Goal: Task Accomplishment & Management: Manage account settings

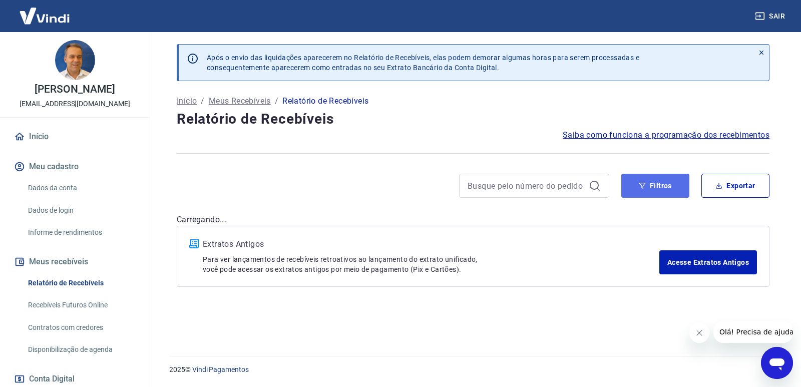
click at [640, 188] on icon "button" at bounding box center [642, 185] width 7 height 7
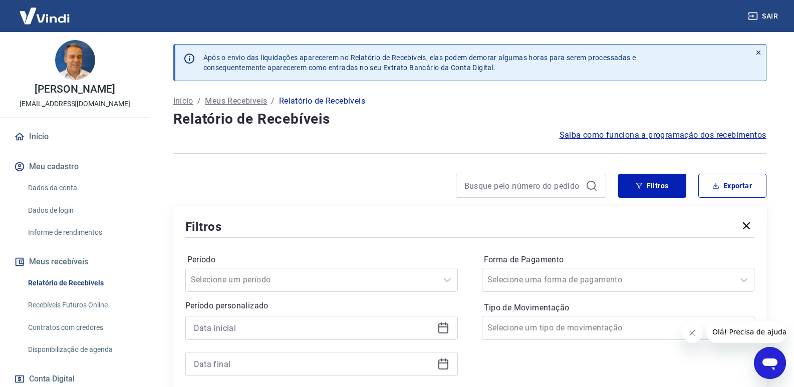
click at [442, 329] on icon at bounding box center [443, 328] width 12 height 12
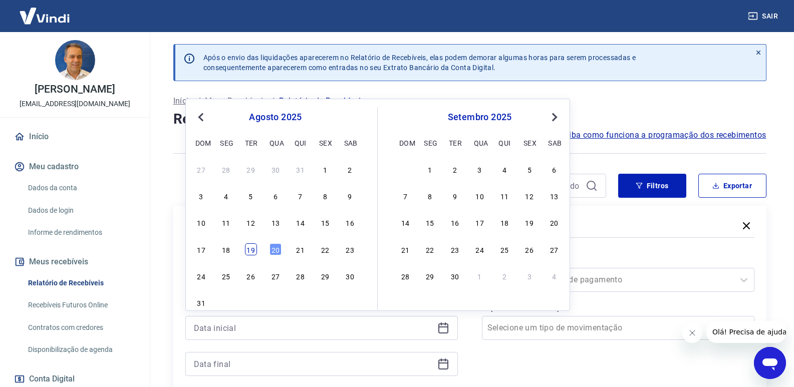
click at [253, 251] on div "19" at bounding box center [251, 249] width 12 height 12
type input "[DATE]"
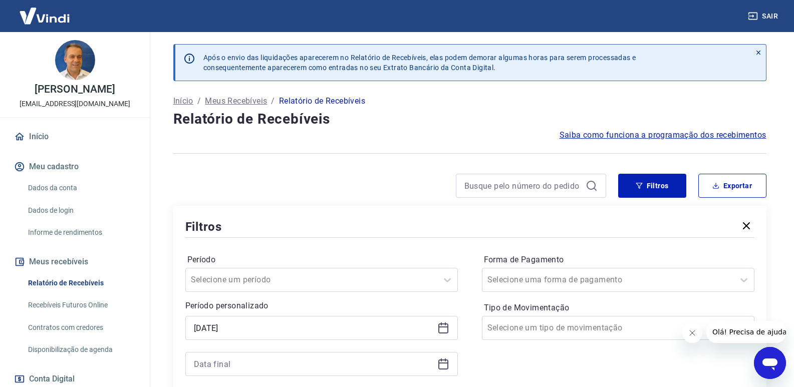
click at [448, 364] on icon at bounding box center [443, 365] width 10 height 10
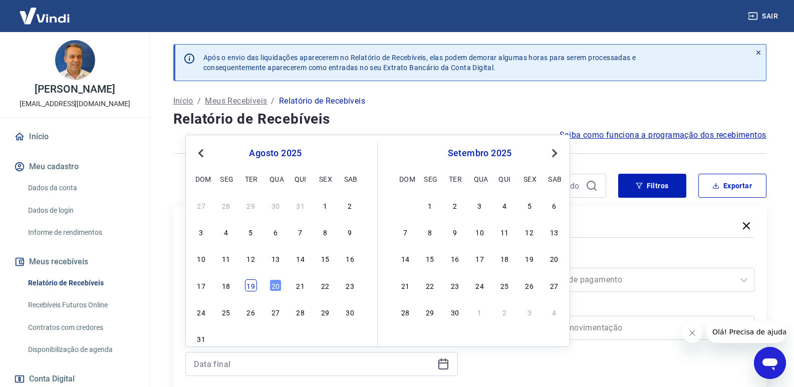
click at [245, 286] on div "19" at bounding box center [251, 285] width 12 height 12
type input "[DATE]"
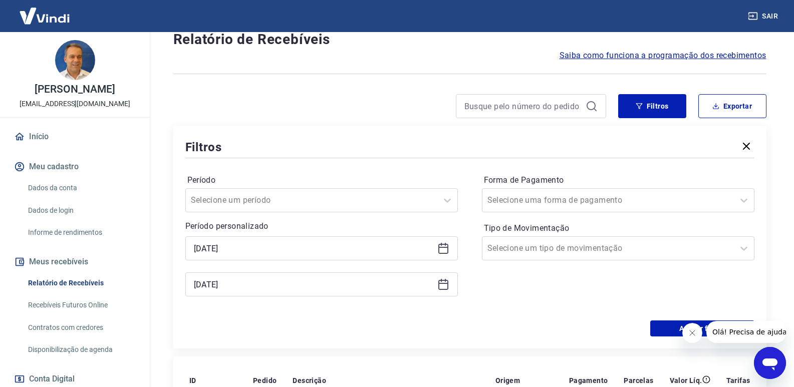
scroll to position [200, 0]
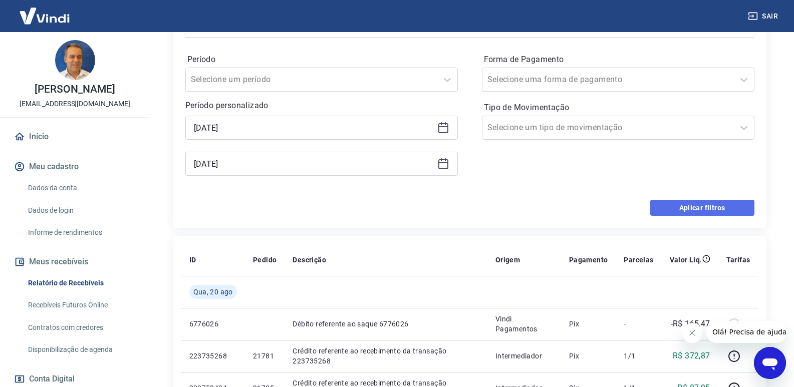
click at [677, 207] on button "Aplicar filtros" at bounding box center [702, 208] width 104 height 16
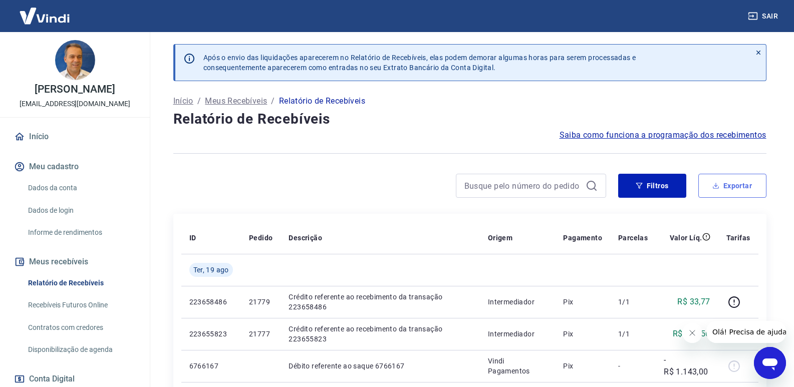
click at [737, 183] on button "Exportar" at bounding box center [732, 186] width 68 height 24
type input "[DATE]"
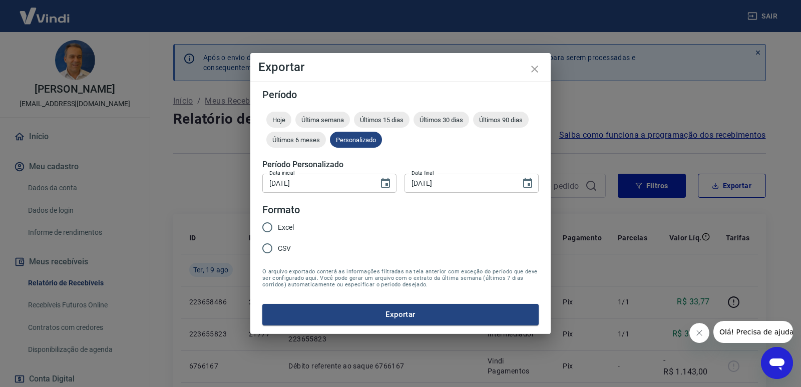
click at [265, 225] on input "Excel" at bounding box center [267, 227] width 21 height 21
radio input "true"
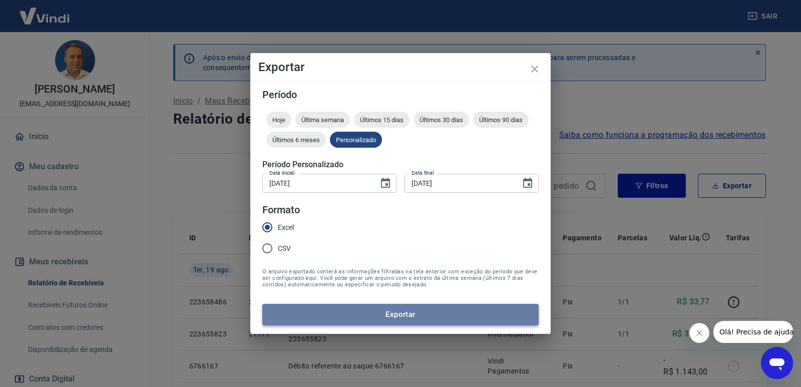
click at [356, 313] on button "Exportar" at bounding box center [400, 314] width 276 height 21
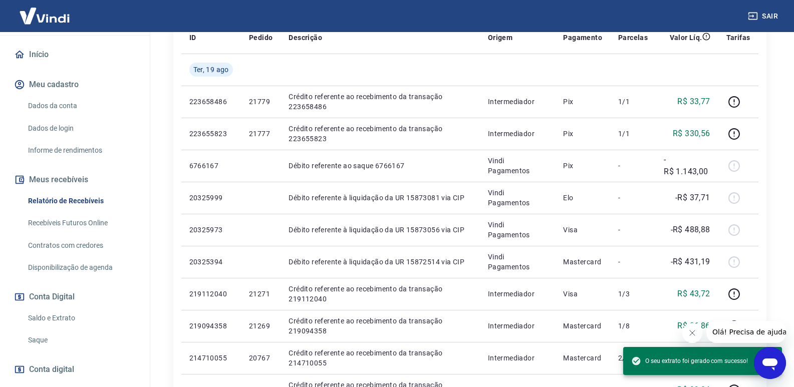
scroll to position [136, 0]
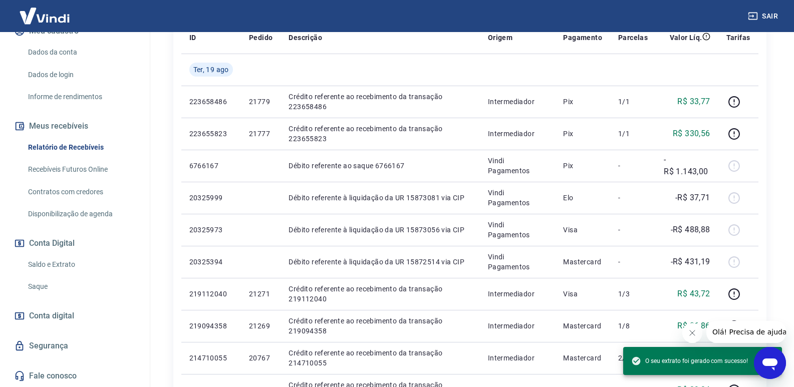
click at [47, 286] on link "Saque" at bounding box center [81, 286] width 114 height 21
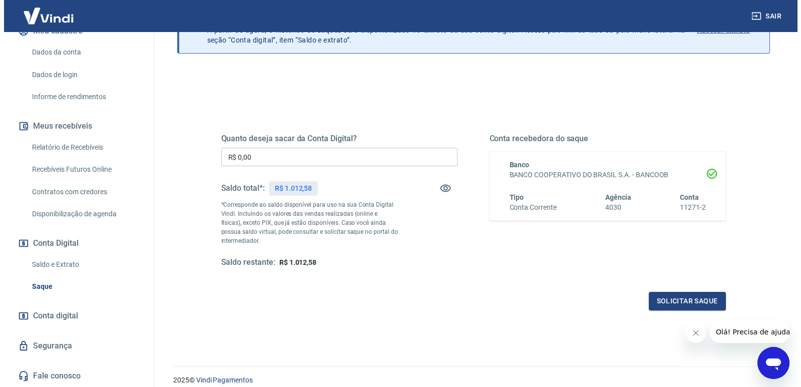
scroll to position [50, 0]
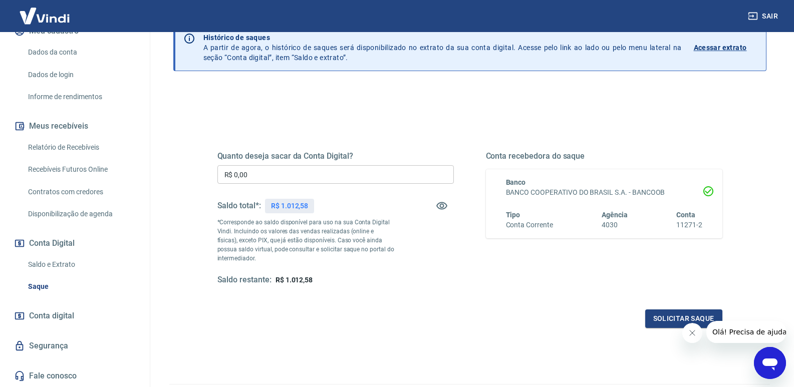
click at [248, 177] on input "R$ 0,00" at bounding box center [335, 174] width 236 height 19
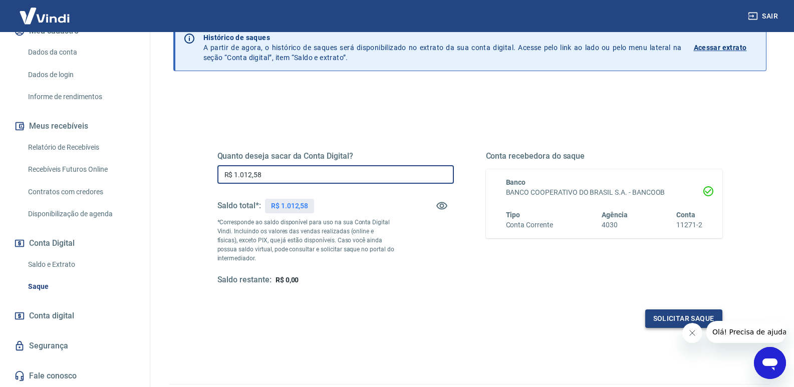
type input "R$ 1.012,58"
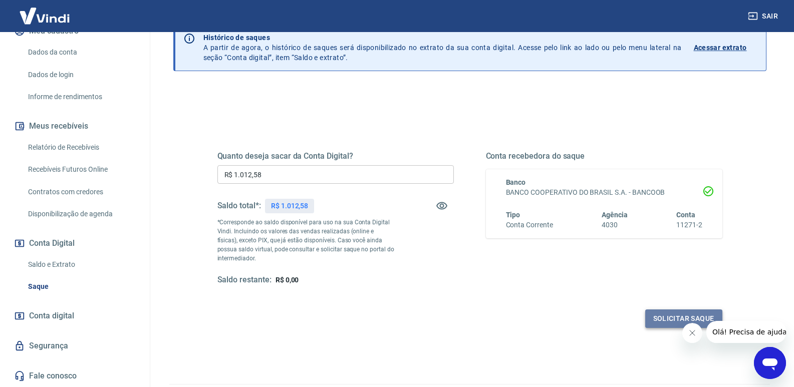
click at [673, 313] on button "Solicitar saque" at bounding box center [683, 319] width 77 height 19
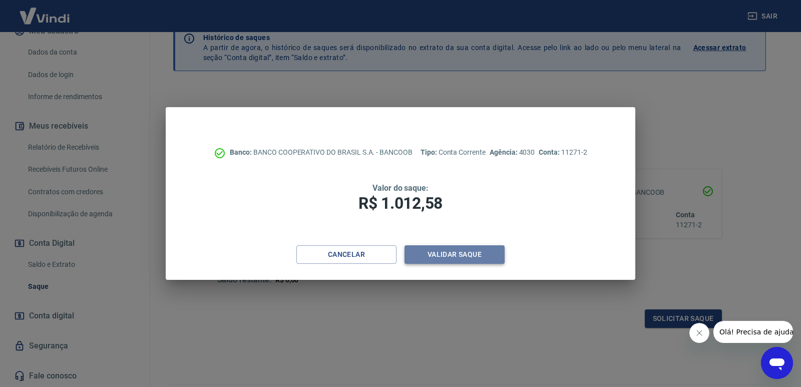
click at [478, 258] on button "Validar saque" at bounding box center [455, 254] width 100 height 19
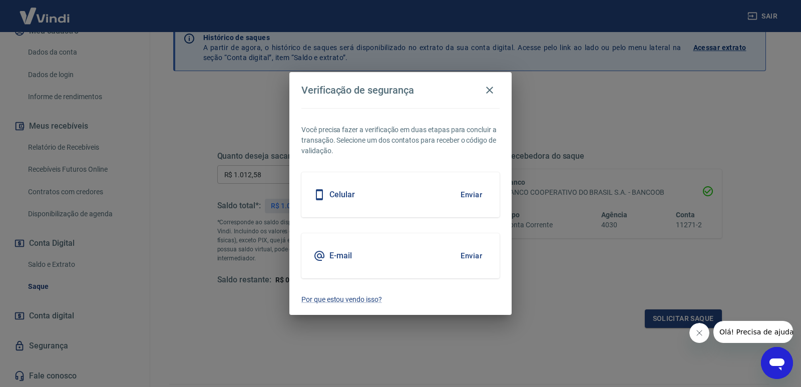
click at [474, 264] on button "Enviar" at bounding box center [471, 255] width 33 height 21
click at [482, 253] on button "Enviar" at bounding box center [471, 255] width 33 height 21
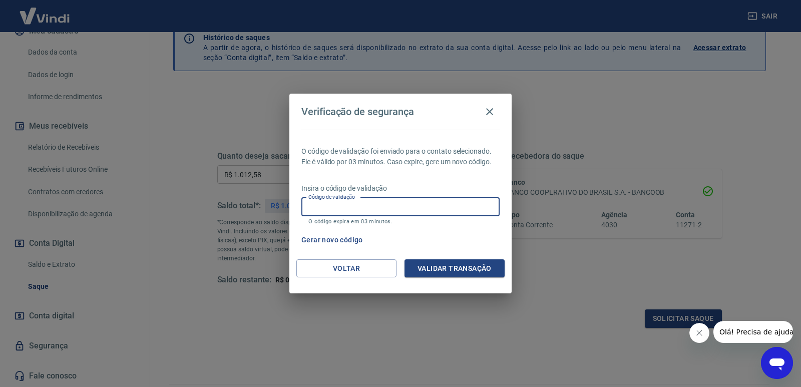
click at [351, 210] on input "Código de validação" at bounding box center [401, 207] width 198 height 19
paste input "838468"
type input "838468"
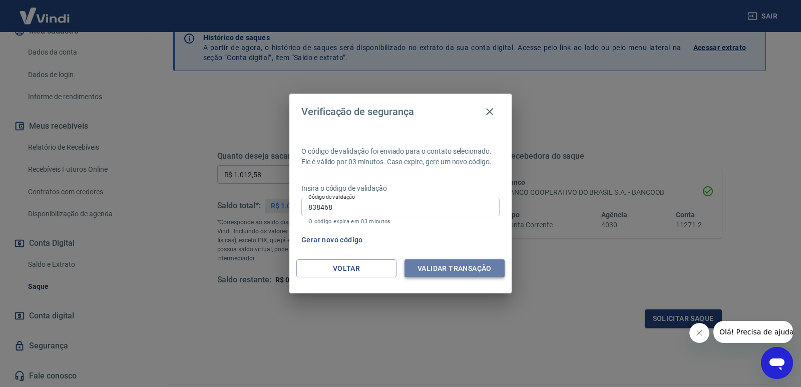
click at [479, 277] on button "Validar transação" at bounding box center [455, 268] width 100 height 19
